Goal: Task Accomplishment & Management: Manage account settings

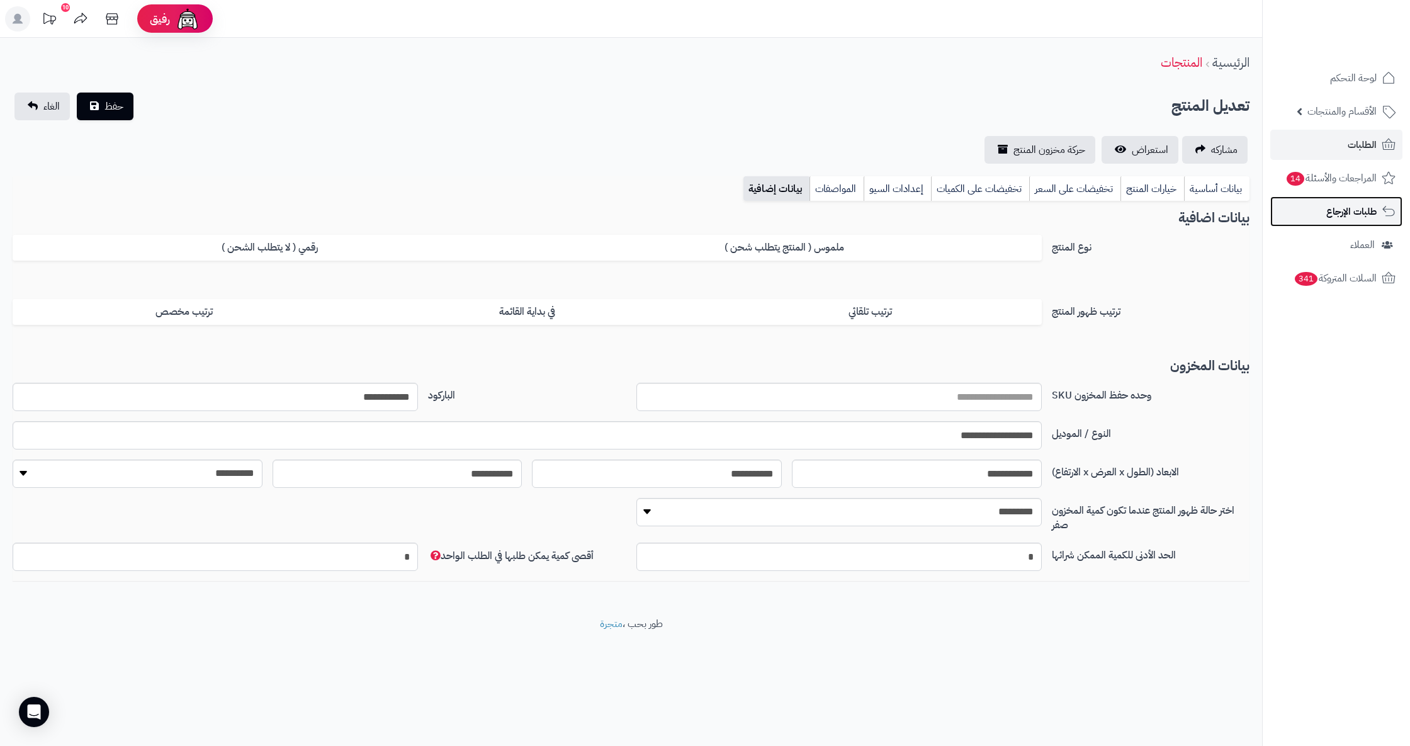
click at [1347, 214] on span "طلبات الإرجاع" at bounding box center [1351, 212] width 50 height 18
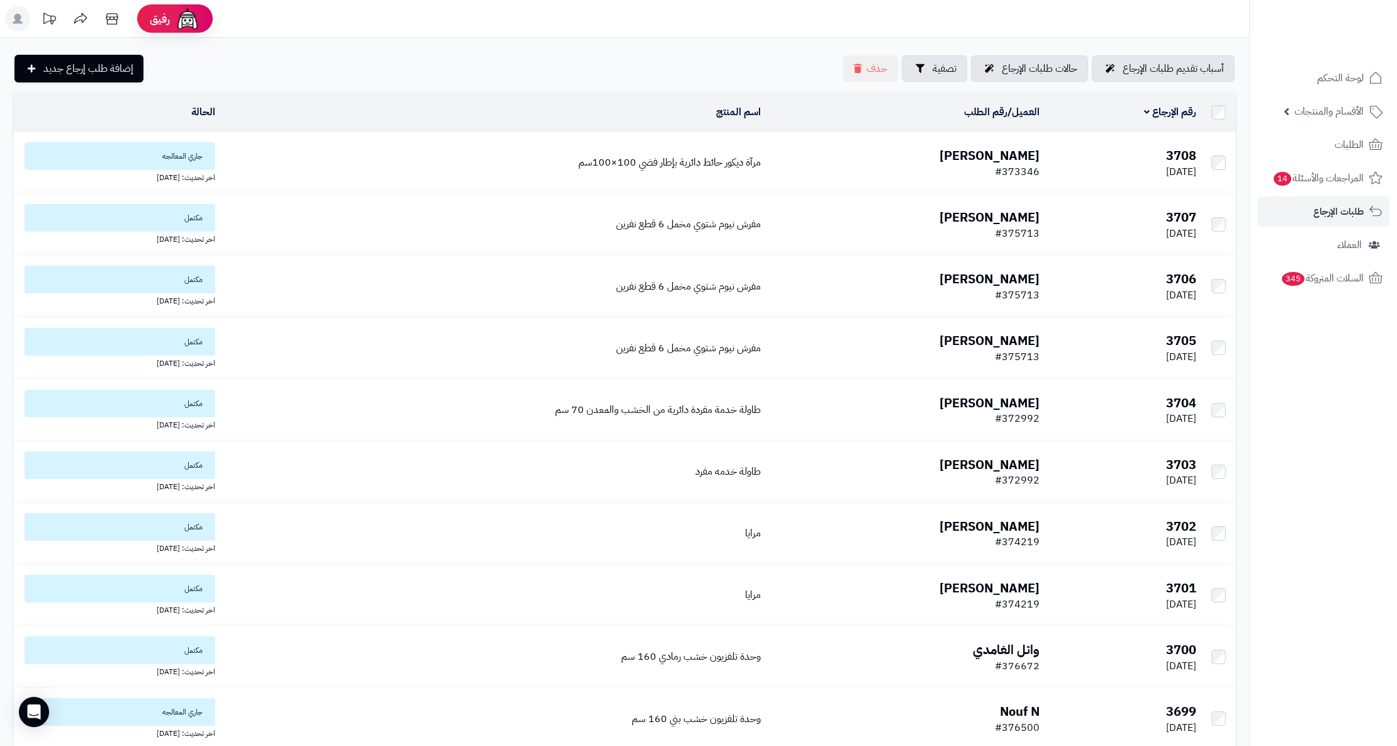
click at [1005, 152] on b "[PERSON_NAME]" at bounding box center [990, 155] width 100 height 19
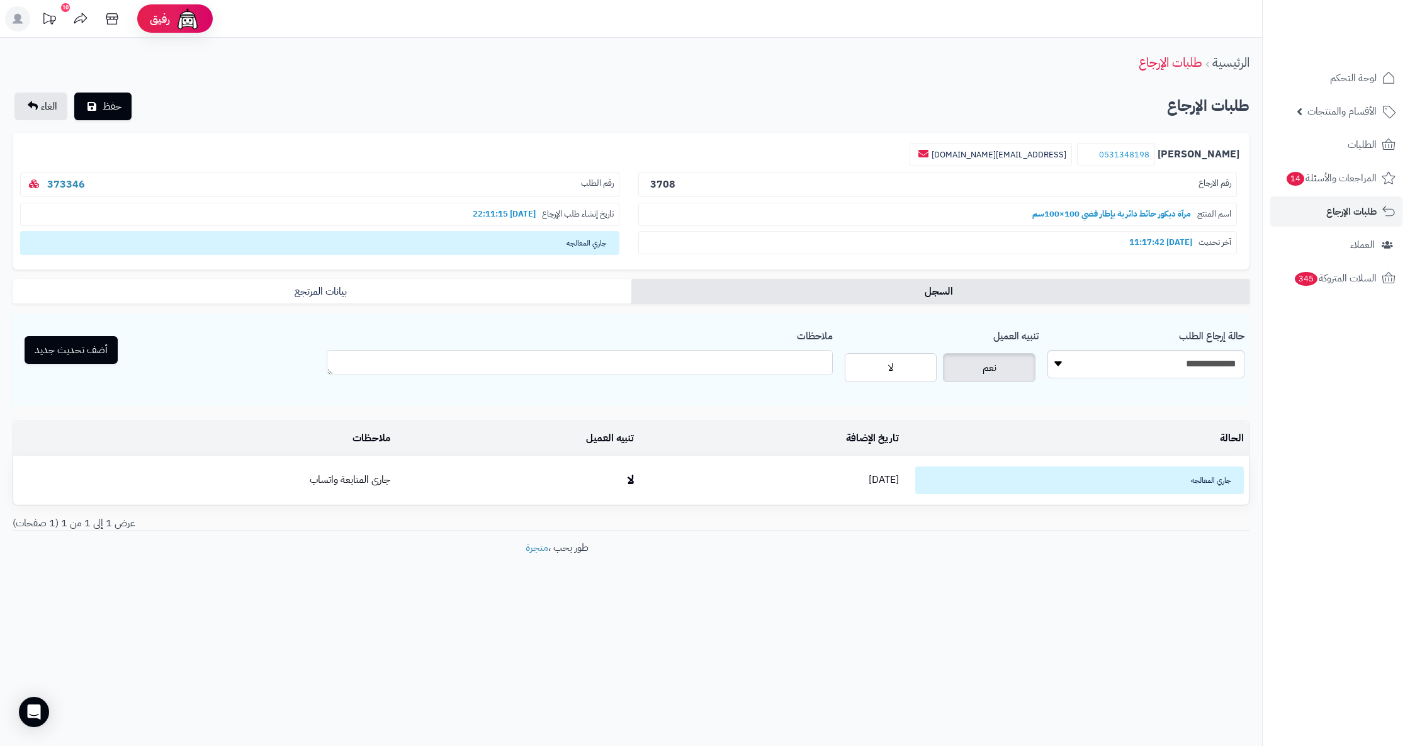
click at [793, 371] on textarea "ملاحظات" at bounding box center [580, 362] width 506 height 25
click at [44, 101] on span "الغاء" at bounding box center [49, 106] width 16 height 15
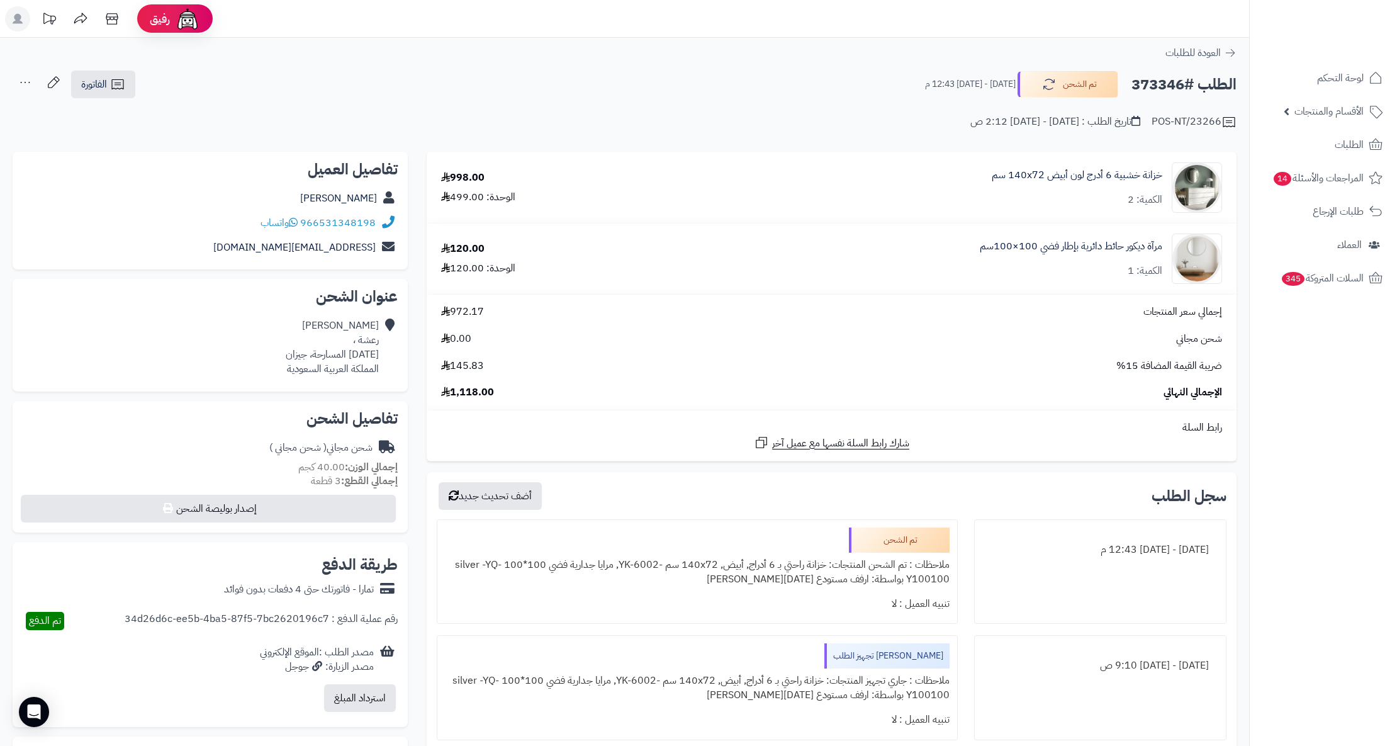
click at [1167, 86] on h2 "الطلب #373346" at bounding box center [1184, 85] width 105 height 26
copy h2 "373346"
